Goal: Communication & Community: Answer question/provide support

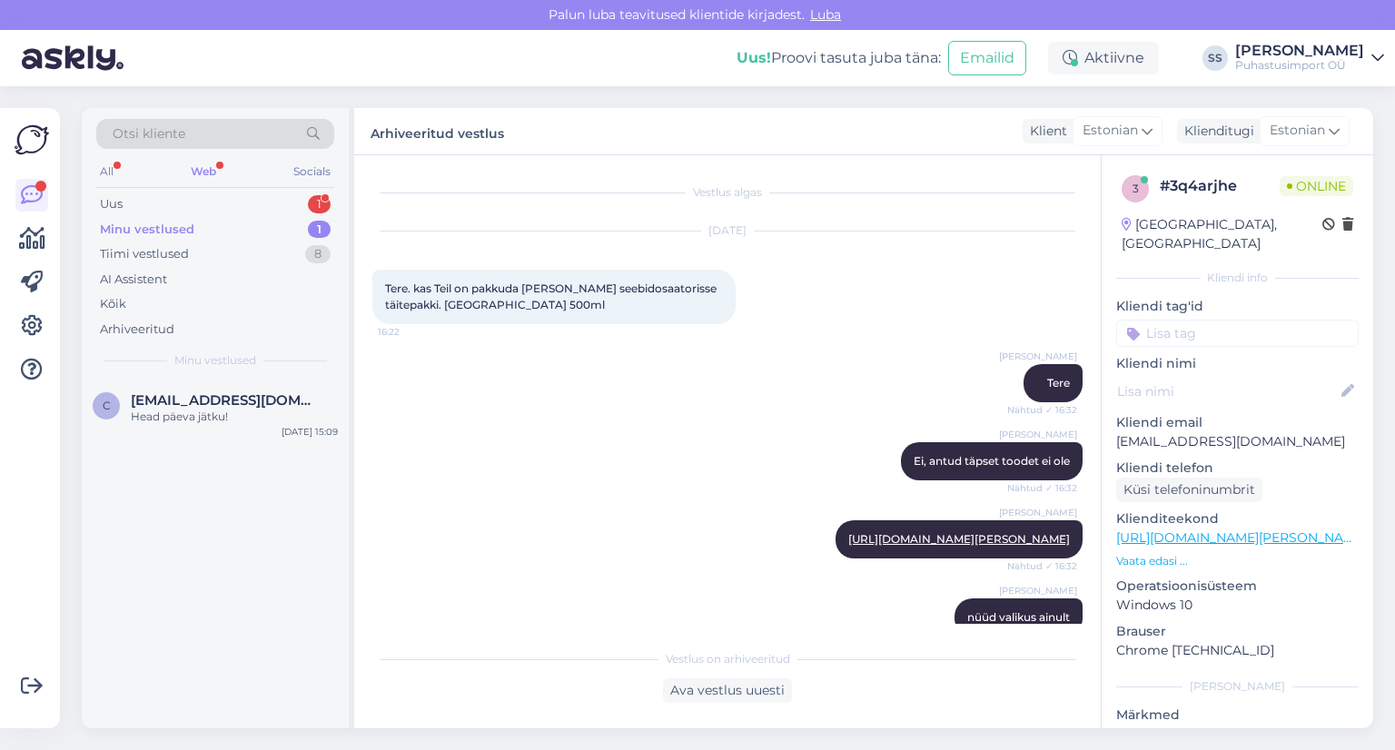
scroll to position [1264, 0]
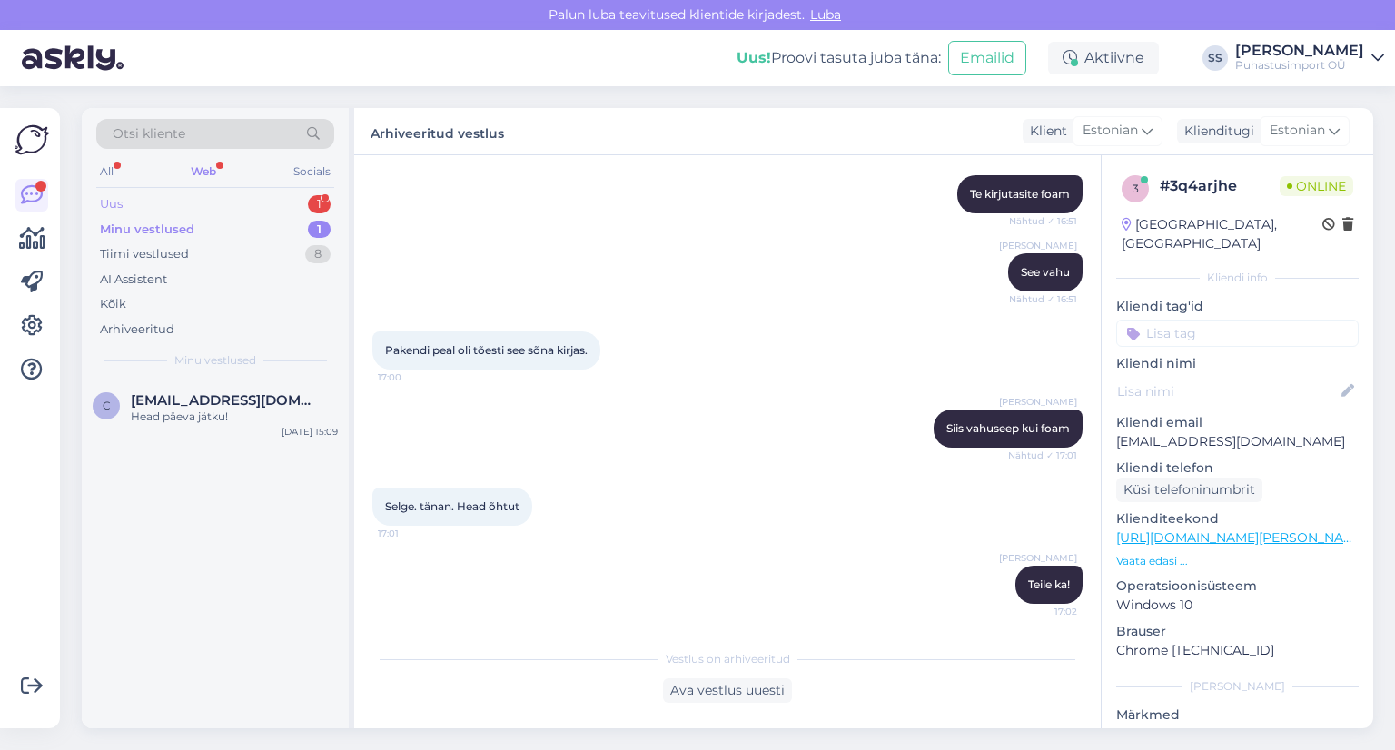
click at [286, 208] on div "Uus 1" at bounding box center [215, 204] width 238 height 25
click at [265, 439] on div "Kas eilseid esitluste slaide on võimalik ka näha?" at bounding box center [234, 425] width 207 height 33
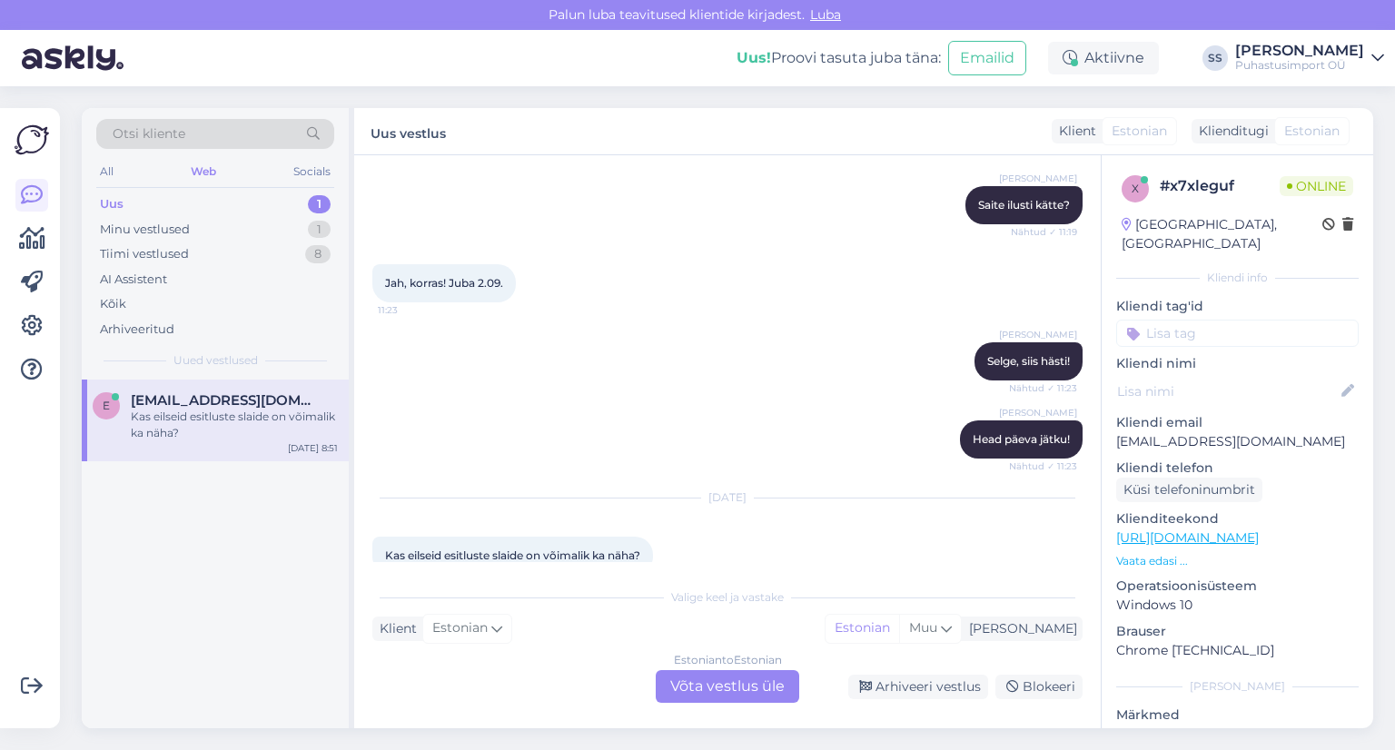
click at [737, 678] on div "Estonian to Estonian Võta vestlus üle" at bounding box center [727, 686] width 143 height 33
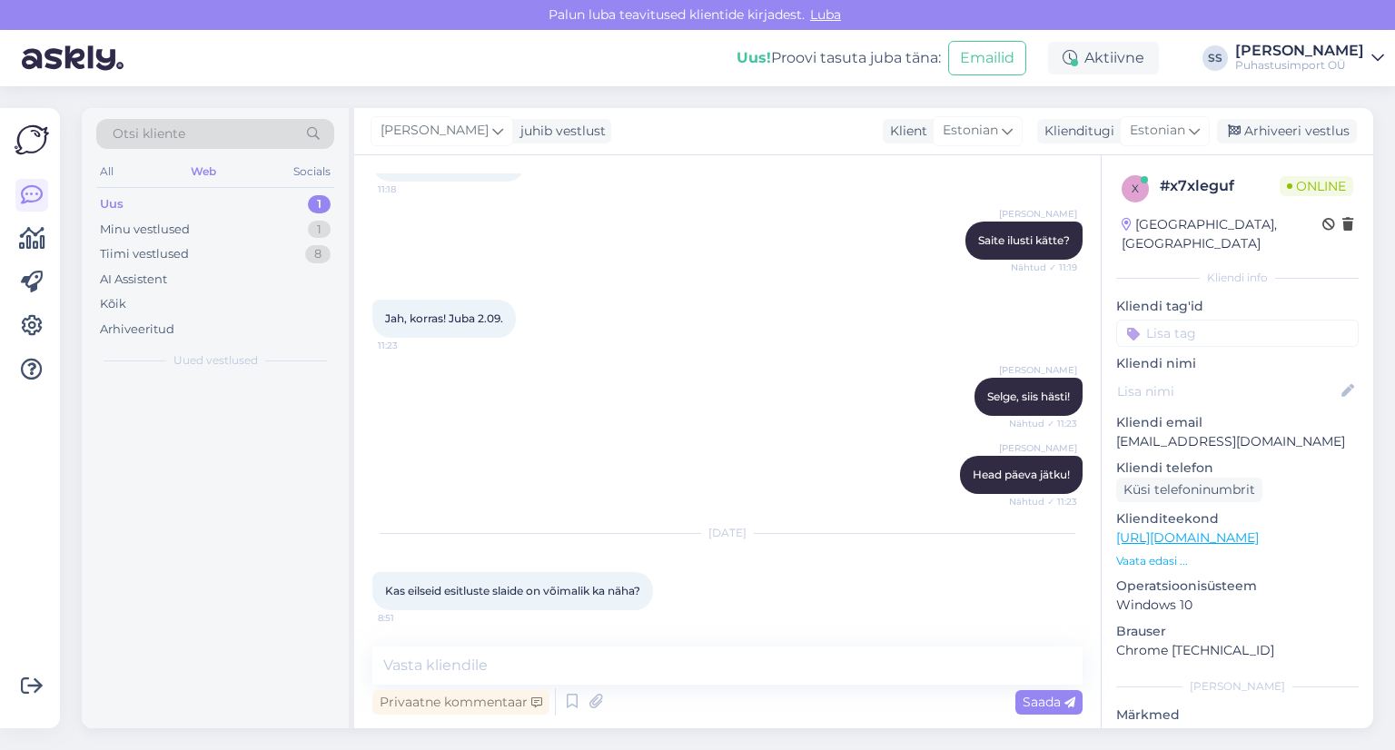
scroll to position [956, 0]
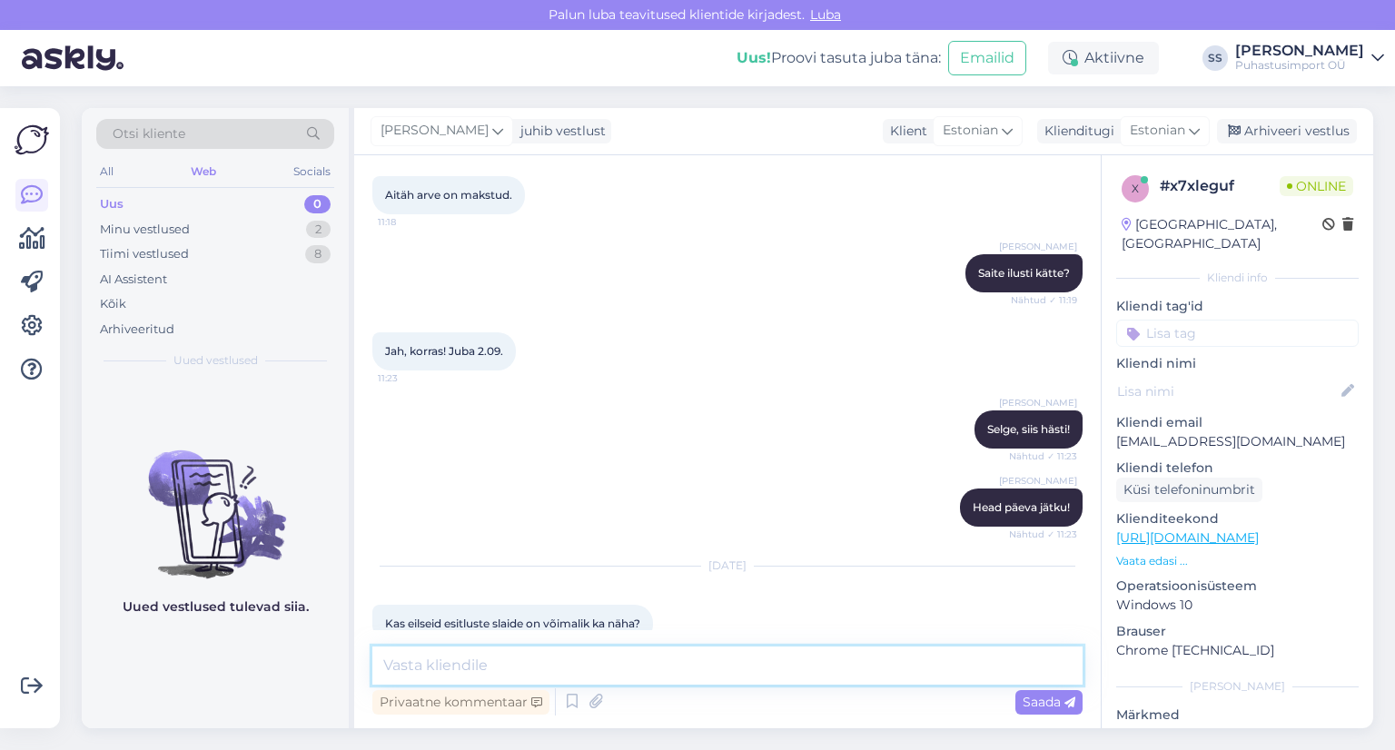
click at [738, 676] on textarea at bounding box center [727, 665] width 710 height 38
type textarea "Tere"
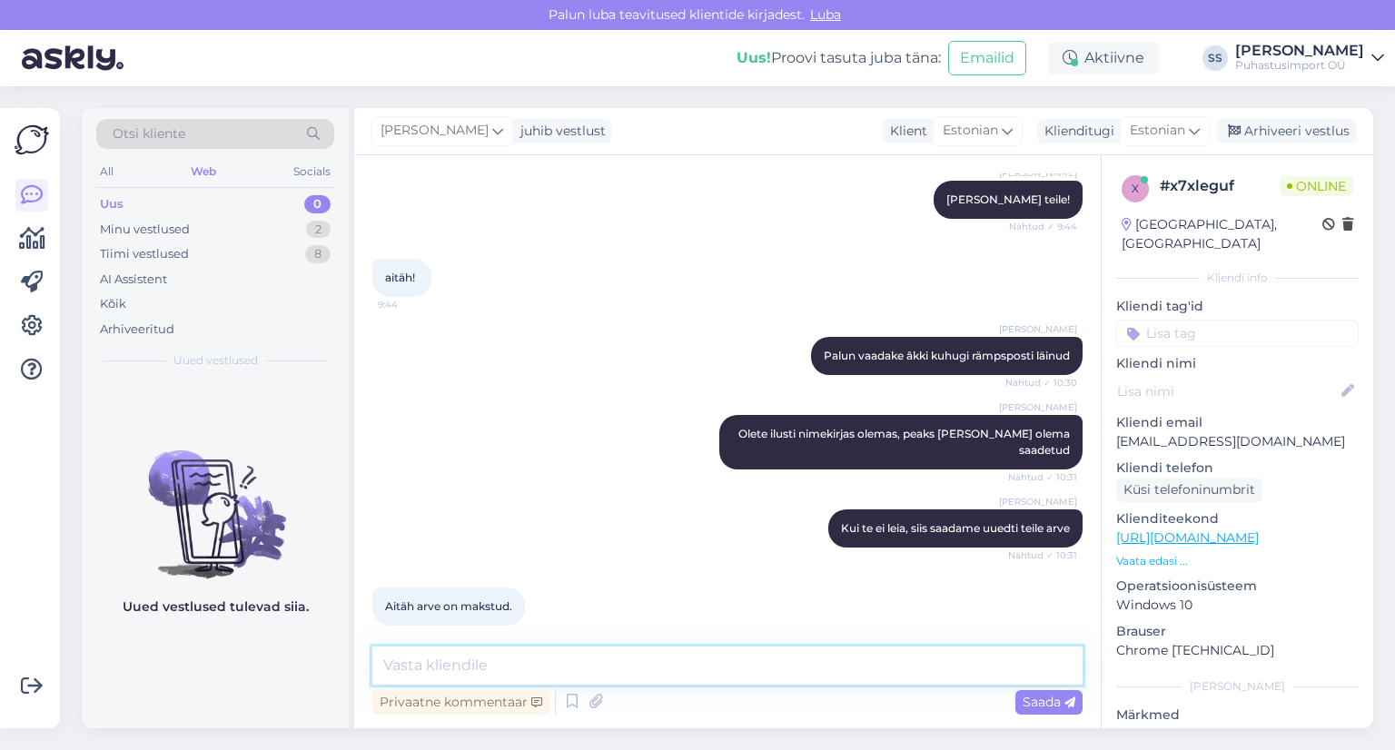
scroll to position [1034, 0]
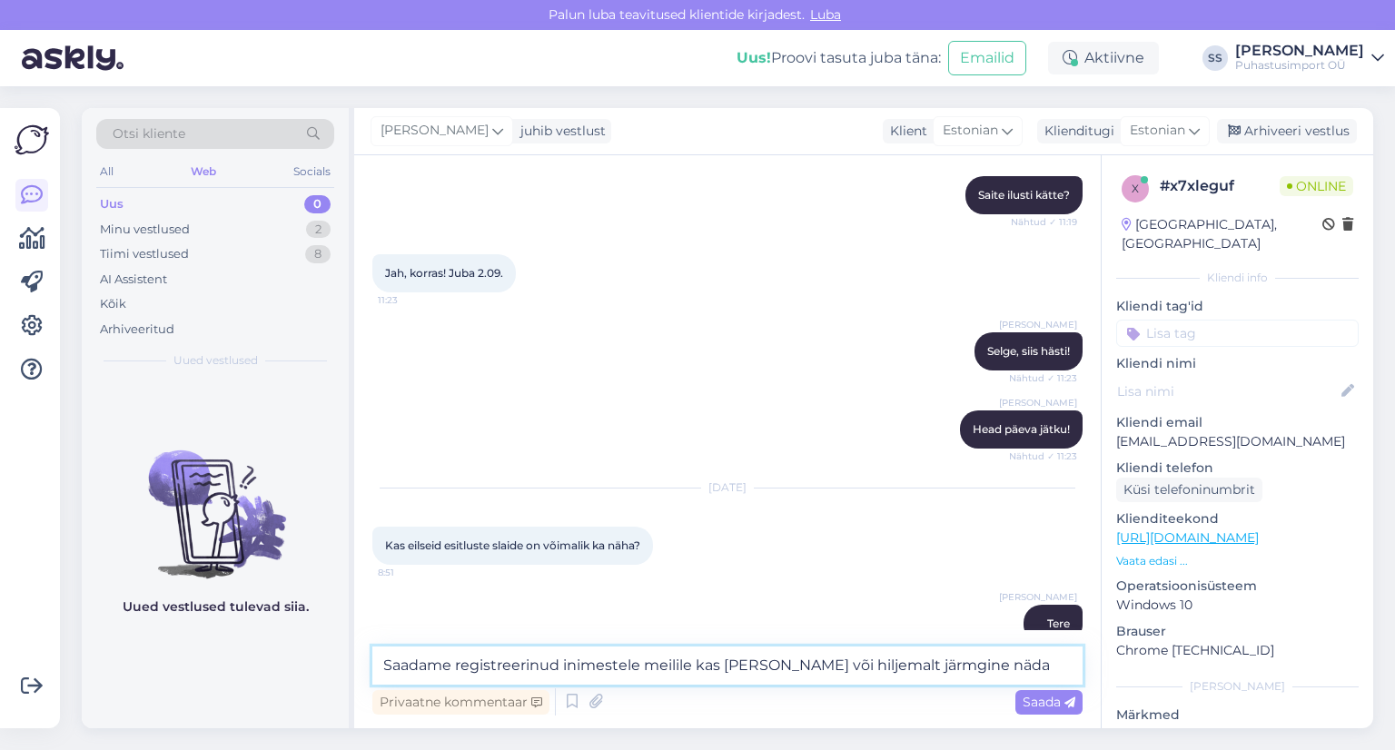
type textarea "Saadame registreerinud inimestele meilile kas [PERSON_NAME] või hiljemalt järmg…"
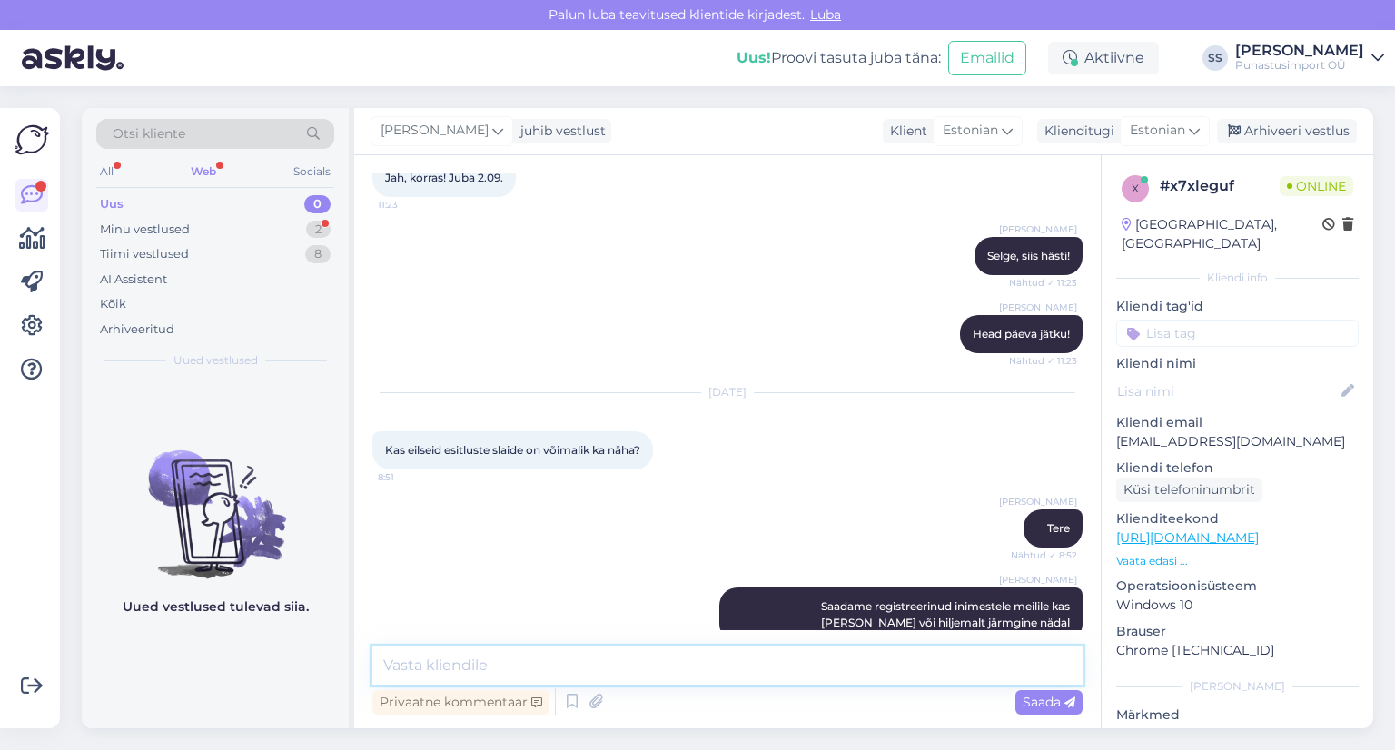
scroll to position [1207, 0]
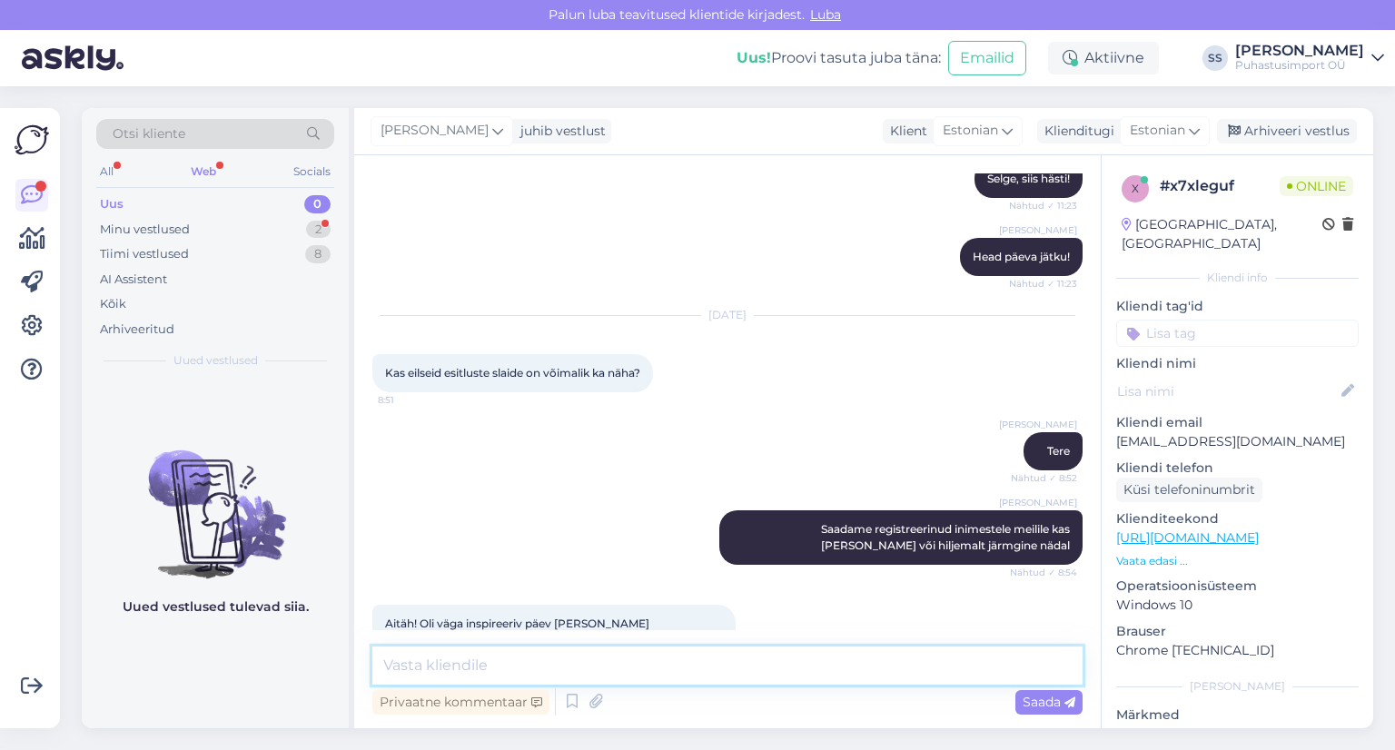
click at [525, 654] on textarea at bounding box center [727, 665] width 710 height 38
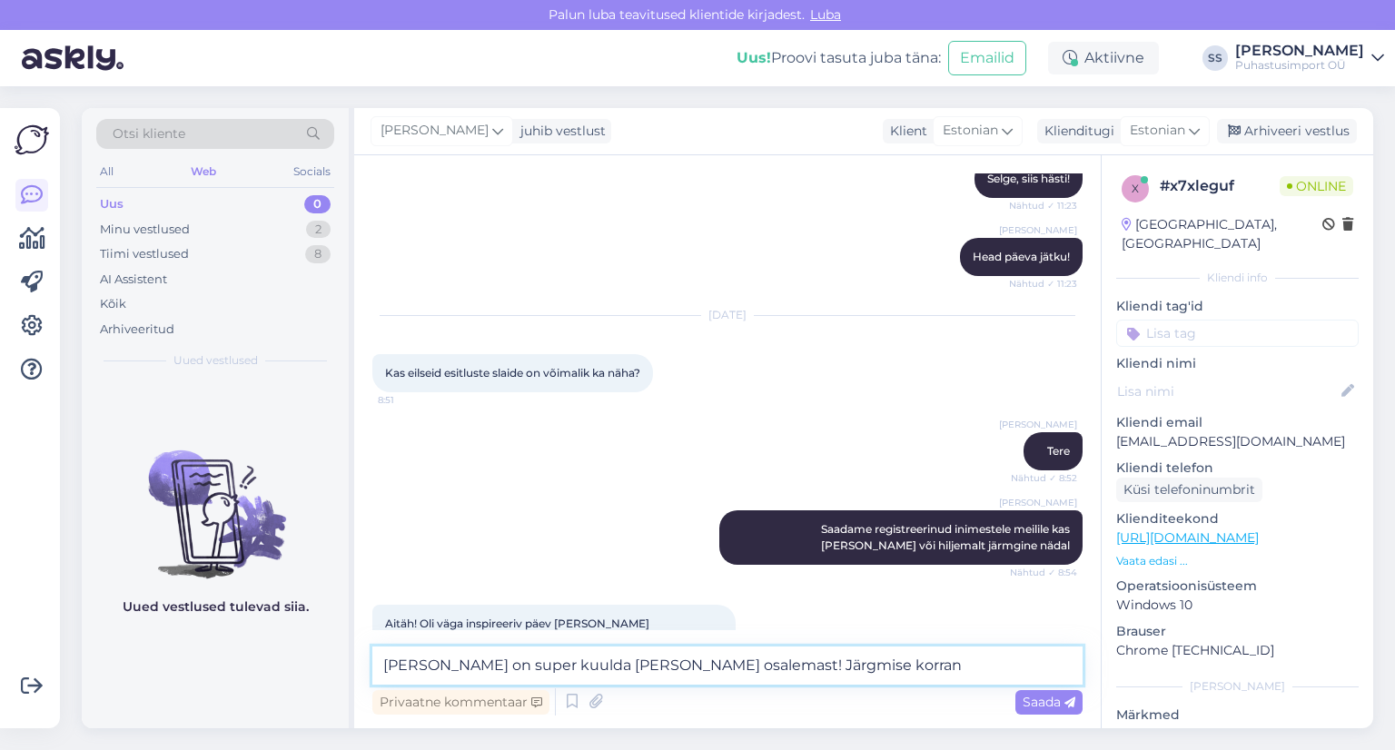
type textarea "[PERSON_NAME] on super kuulda [PERSON_NAME] osalemast! Järgmise korrani"
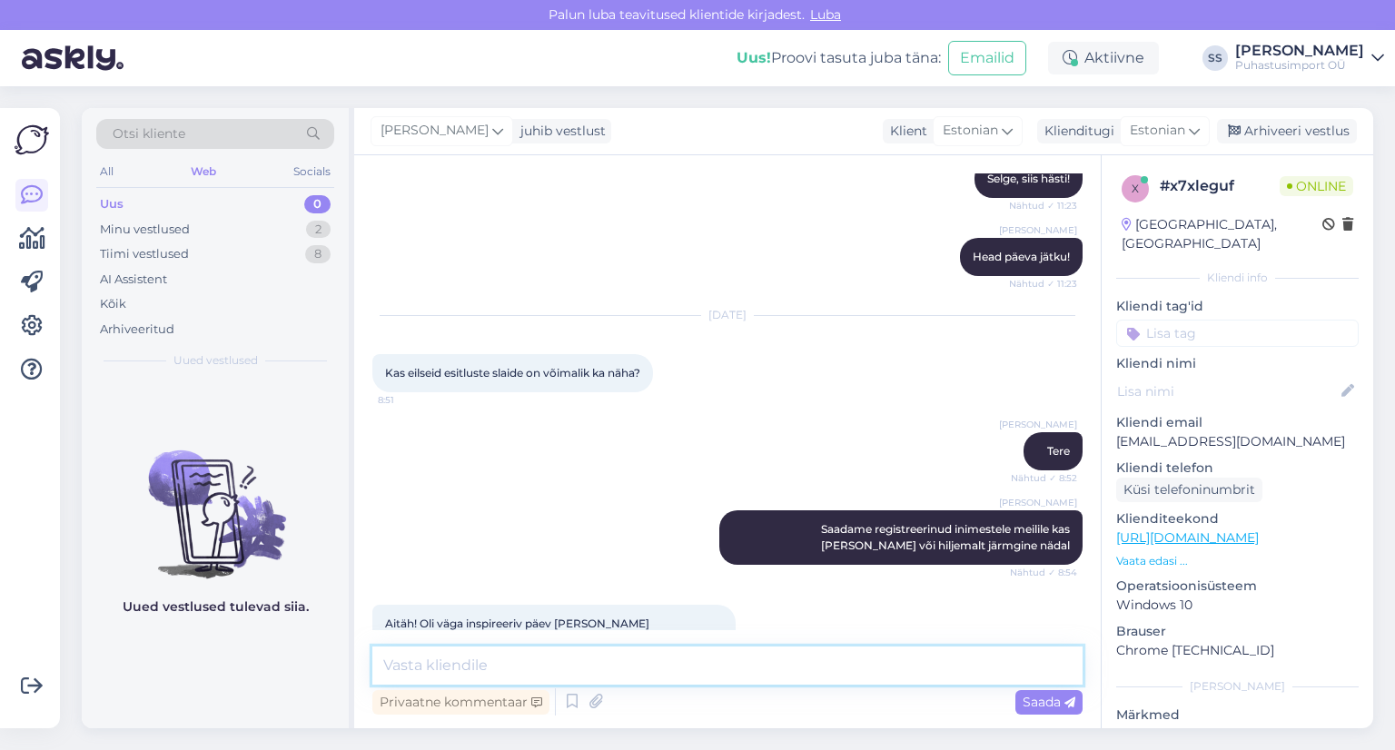
scroll to position [1286, 0]
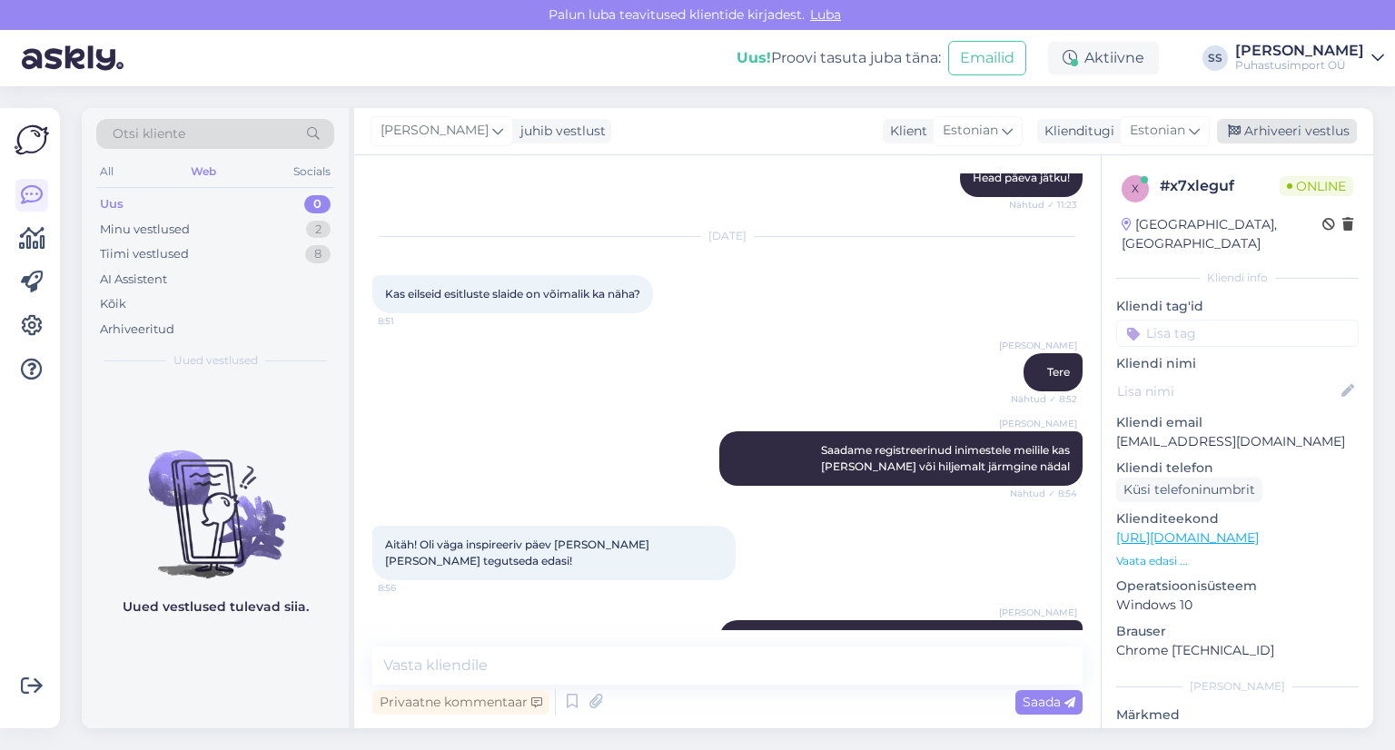
click at [1282, 135] on div "Arhiveeri vestlus" at bounding box center [1287, 131] width 140 height 25
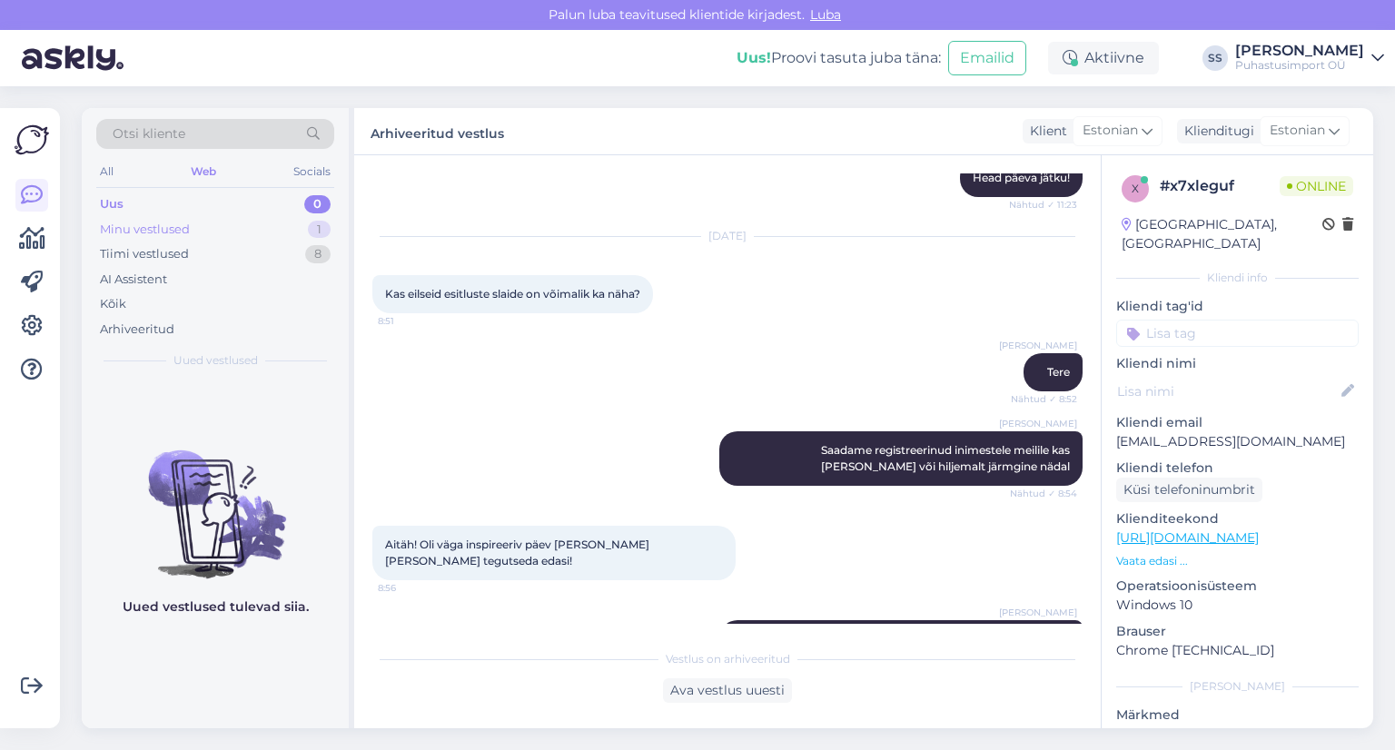
click at [281, 219] on div "Minu vestlused 1" at bounding box center [215, 229] width 238 height 25
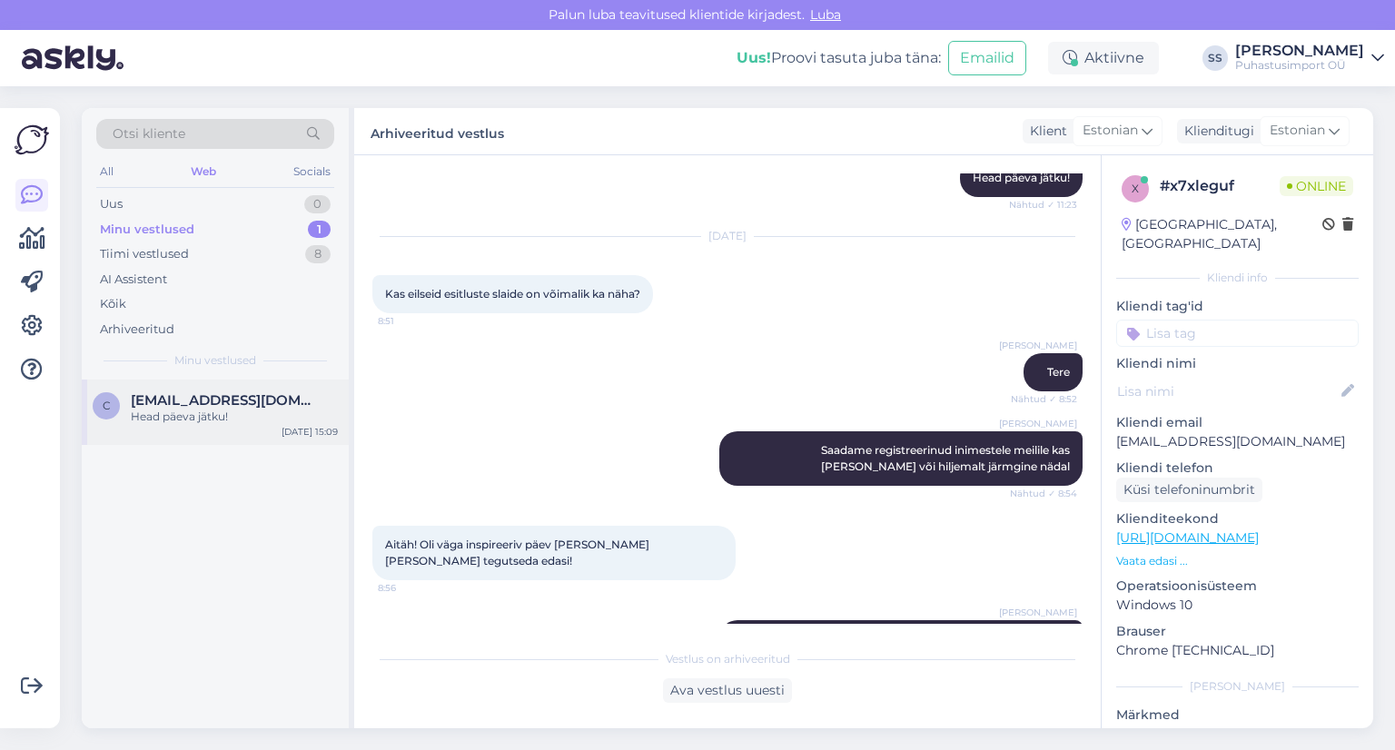
click at [200, 411] on div "Head päeva jätku!" at bounding box center [234, 417] width 207 height 16
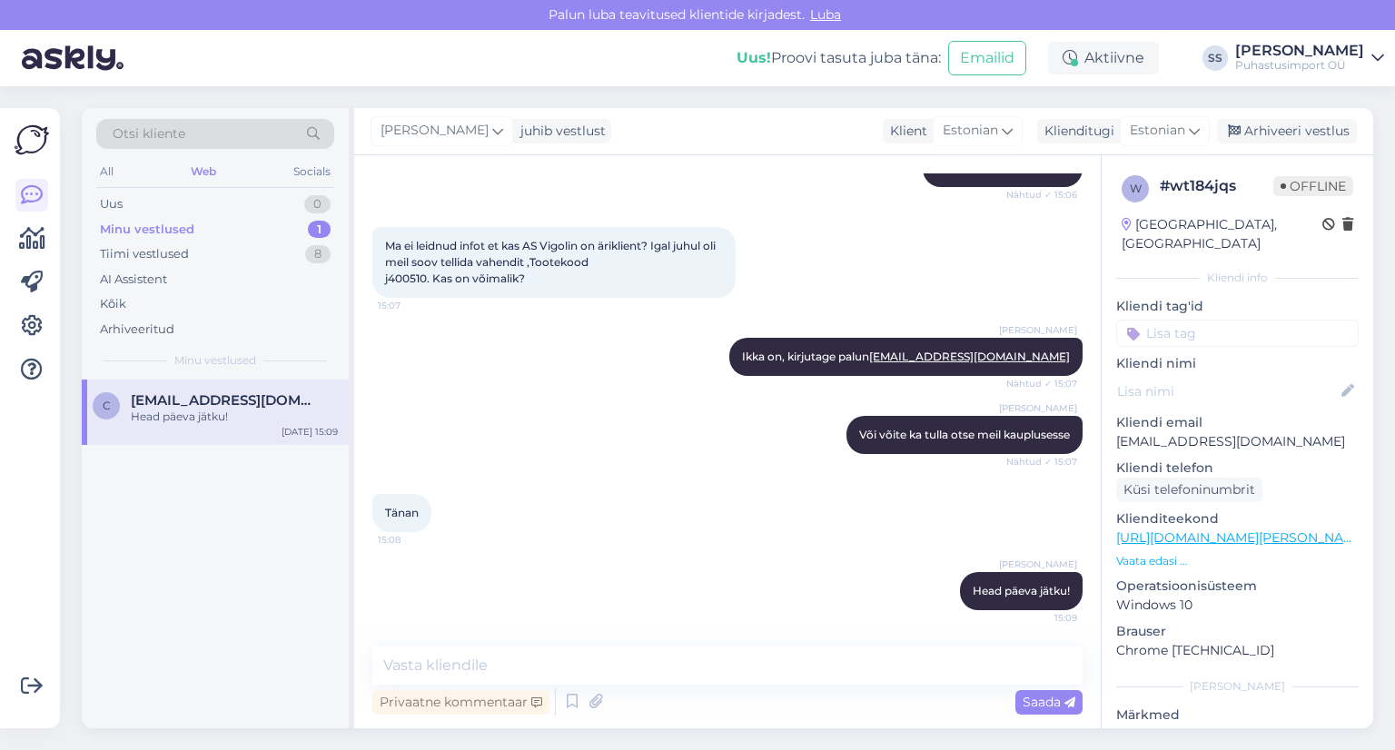
scroll to position [277, 0]
click at [1286, 131] on div "Arhiveeri vestlus" at bounding box center [1287, 131] width 140 height 25
